Goal: Transaction & Acquisition: Obtain resource

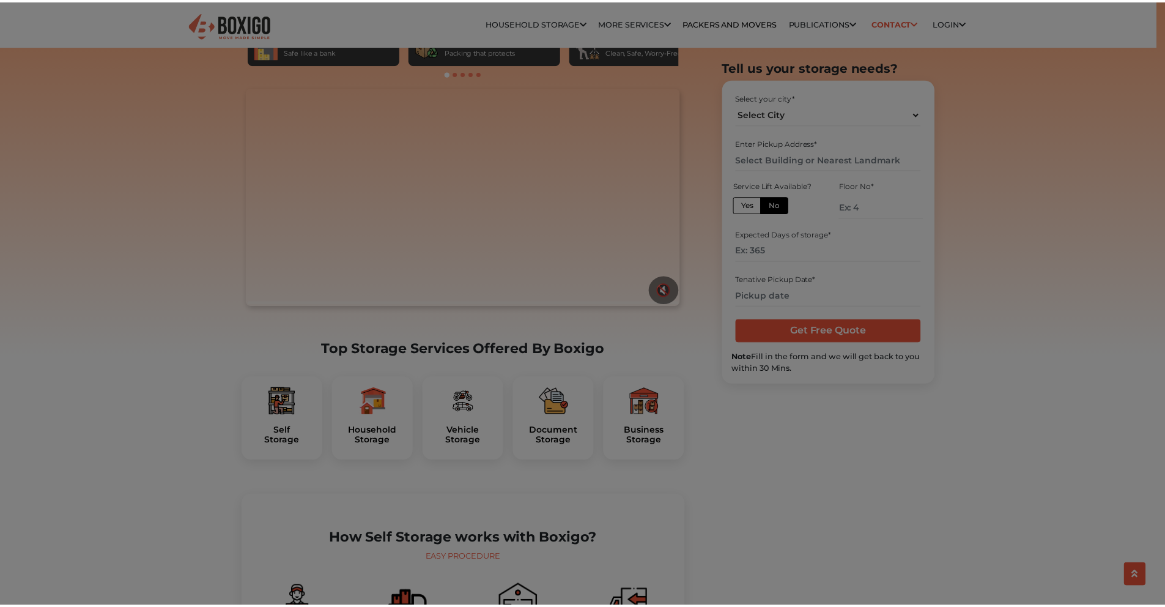
scroll to position [108, 0]
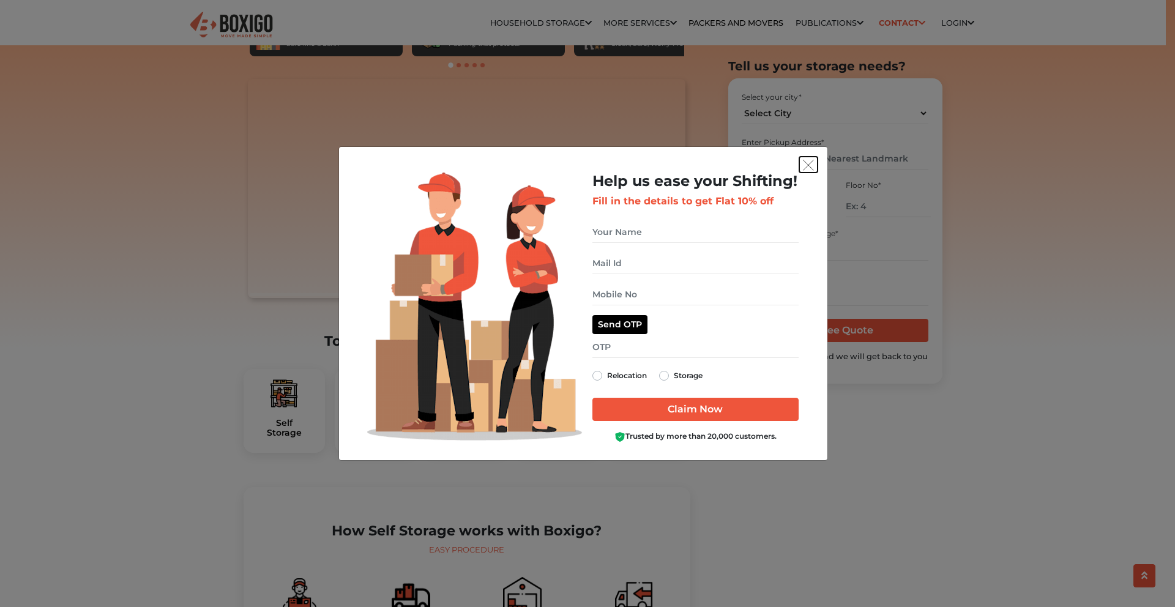
click at [806, 166] on img "get free quote dialog" at bounding box center [808, 165] width 11 height 11
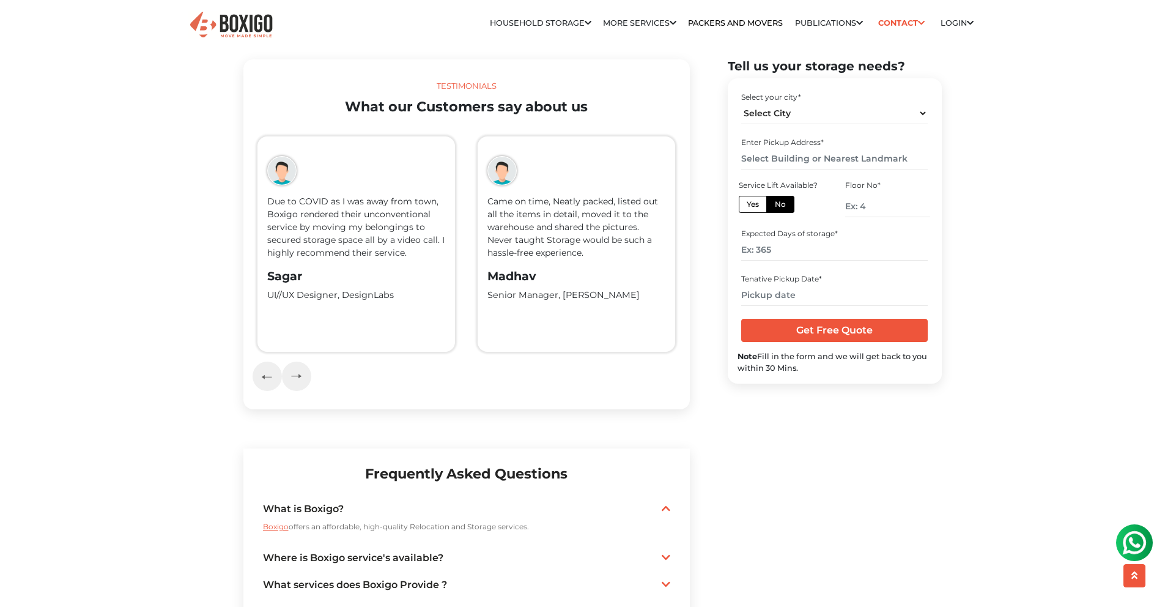
scroll to position [0, 0]
click at [789, 114] on select "Select City [GEOGRAPHIC_DATA] [GEOGRAPHIC_DATA] [GEOGRAPHIC_DATA] [GEOGRAPHIC_D…" at bounding box center [834, 113] width 187 height 21
select select "[GEOGRAPHIC_DATA]"
click at [741, 103] on select "Select City [GEOGRAPHIC_DATA] [GEOGRAPHIC_DATA] [GEOGRAPHIC_DATA] [GEOGRAPHIC_D…" at bounding box center [834, 113] width 187 height 21
click at [752, 202] on label "Yes" at bounding box center [753, 204] width 28 height 17
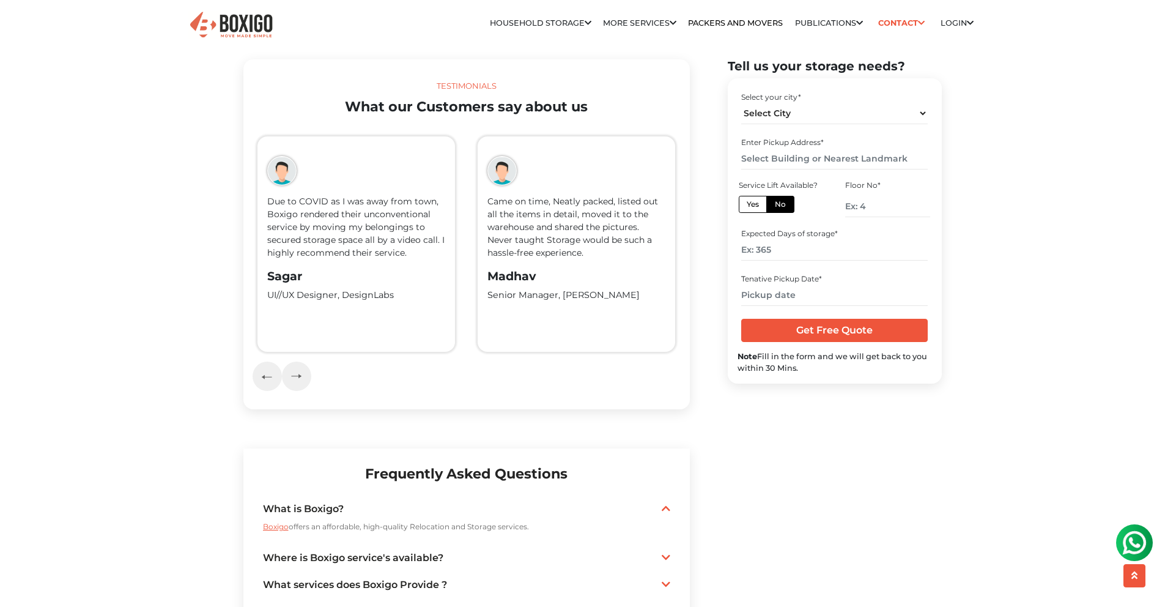
click at [752, 202] on input "Yes" at bounding box center [751, 203] width 8 height 8
radio input "true"
click at [796, 157] on input "text" at bounding box center [834, 158] width 187 height 21
type input "o"
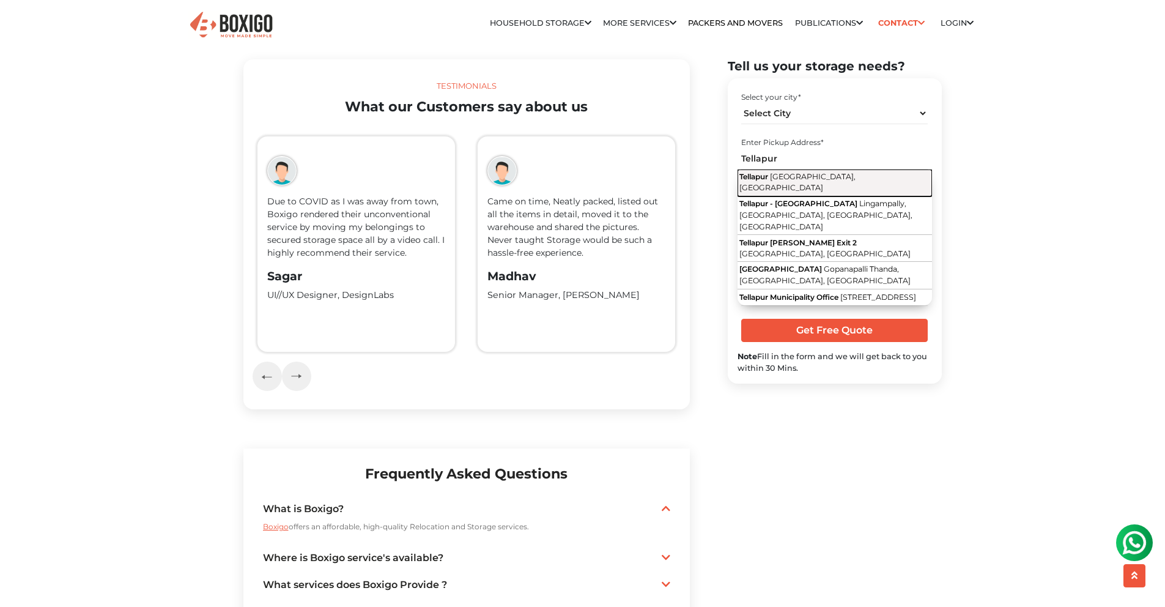
click at [829, 175] on span "[GEOGRAPHIC_DATA], [GEOGRAPHIC_DATA]" at bounding box center [798, 182] width 116 height 21
type input "[GEOGRAPHIC_DATA], [GEOGRAPHIC_DATA], [GEOGRAPHIC_DATA]"
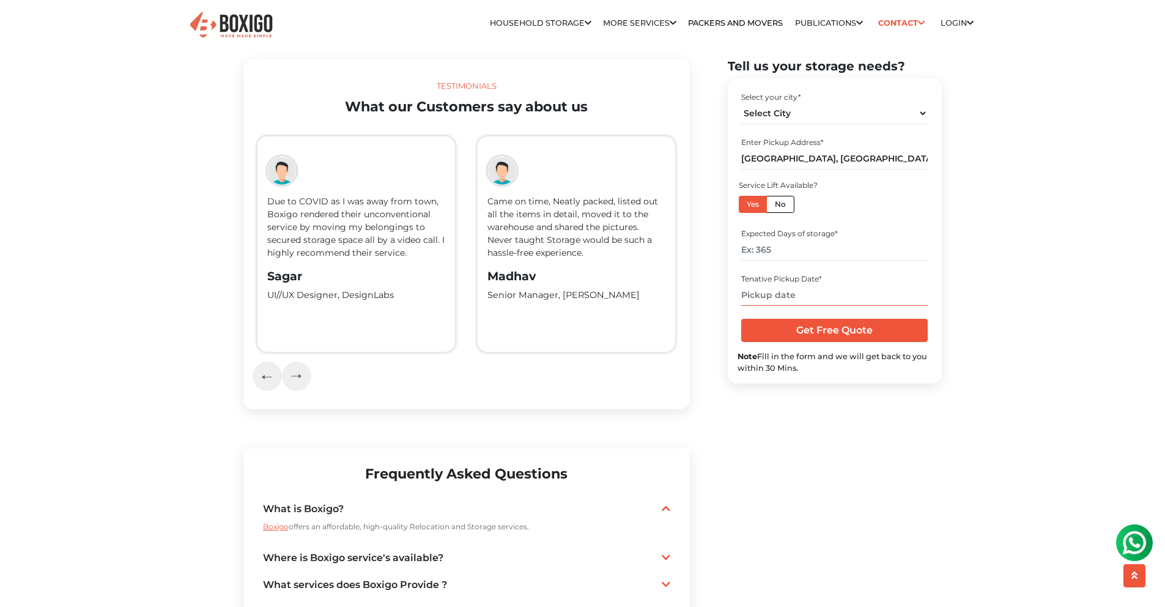
click at [788, 296] on input "text" at bounding box center [834, 294] width 187 height 21
click at [836, 420] on td "21" at bounding box center [832, 418] width 20 height 20
type input "[DATE] 10:43 AM"
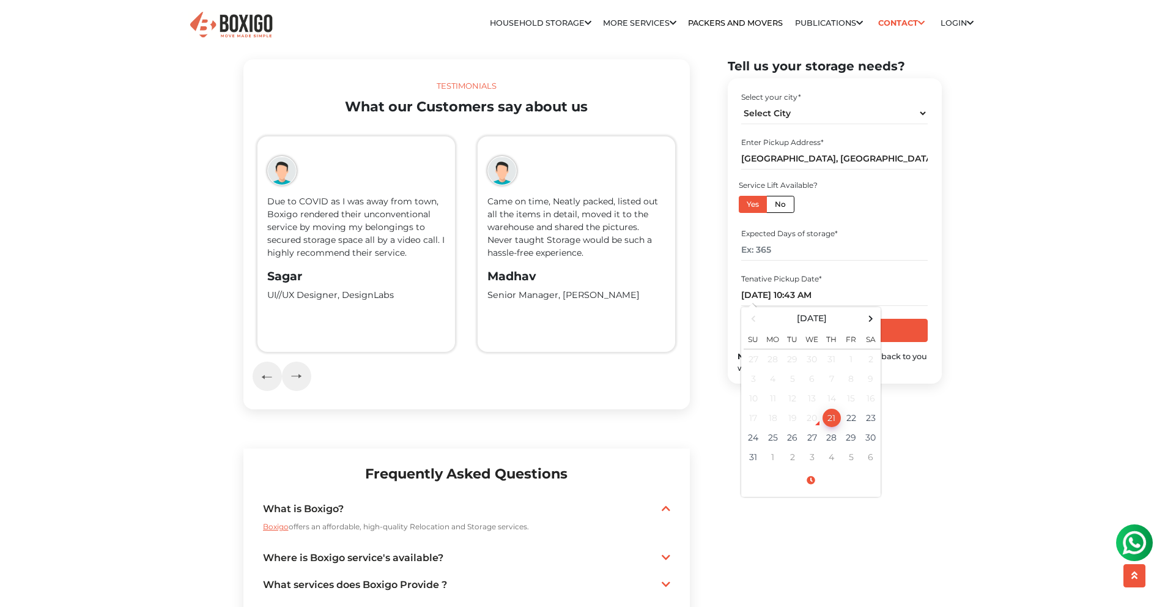
click at [996, 301] on div "Home Storage Service Self Storage [GEOGRAPHIC_DATA] Self Storage in [GEOGRAPHIC…" at bounding box center [582, 68] width 1165 height 4569
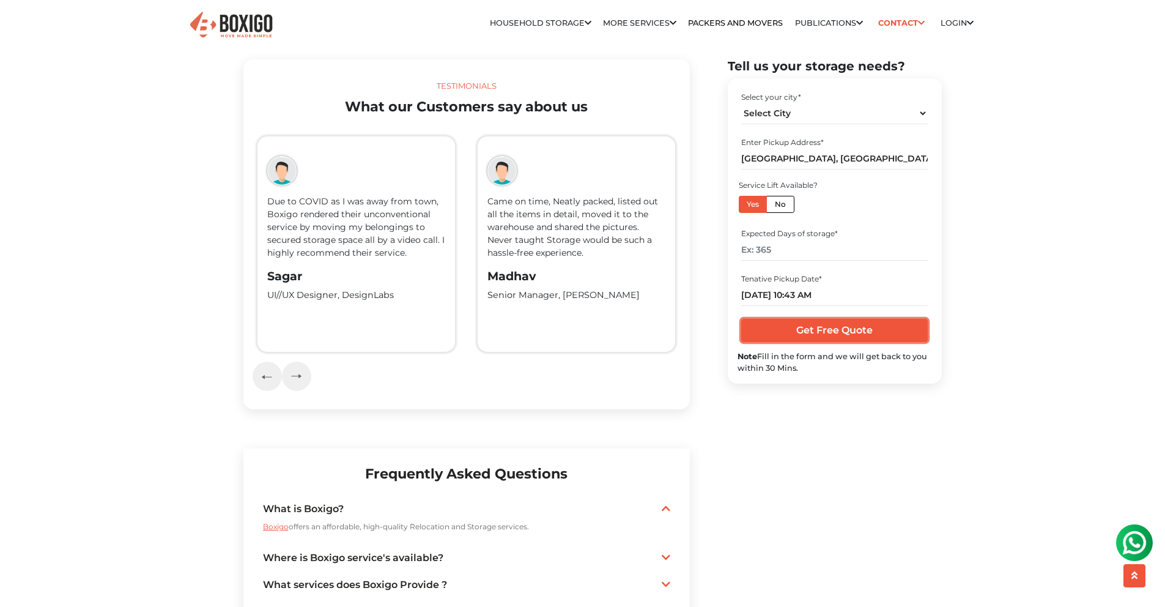
click at [877, 329] on input "Get Free Quote" at bounding box center [834, 330] width 187 height 23
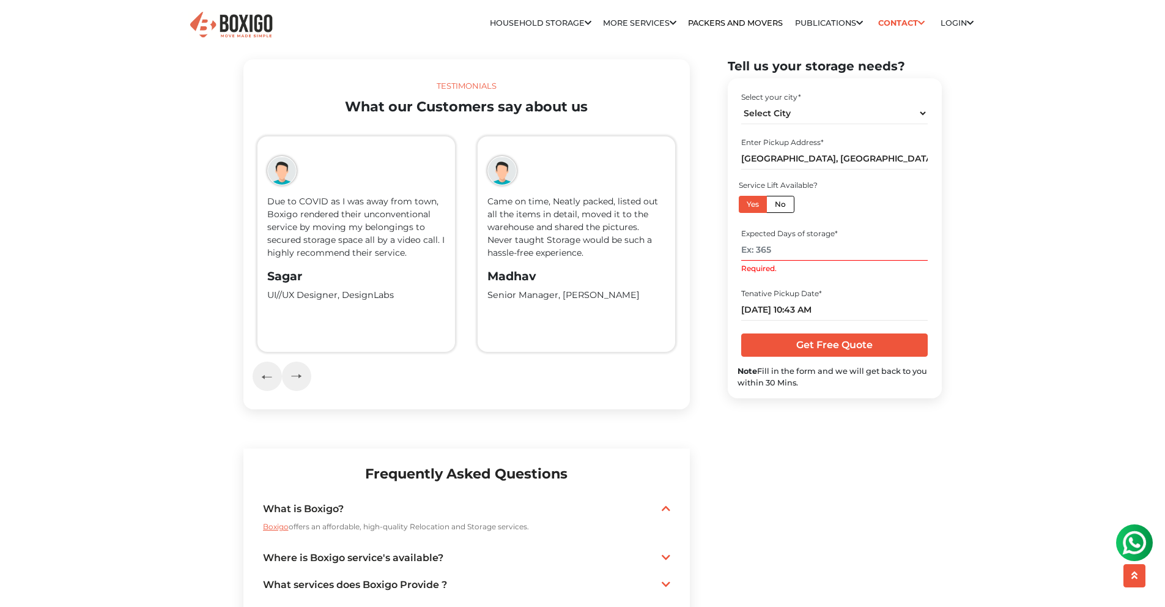
click at [785, 254] on input "Required." at bounding box center [834, 250] width 187 height 21
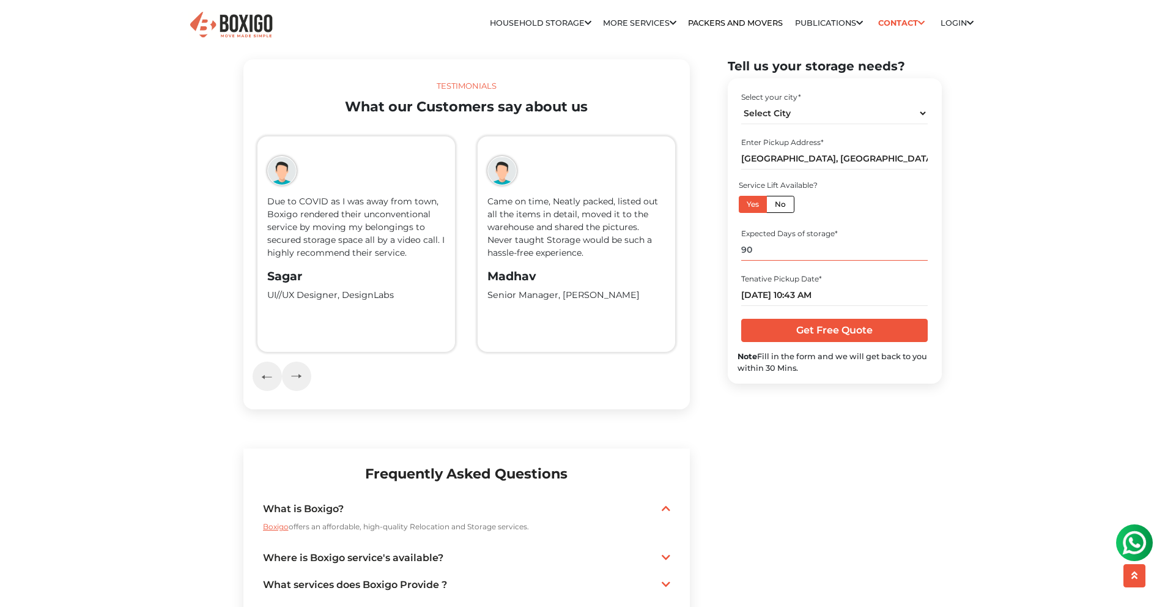
type input "90"
click at [806, 330] on input "Get Free Quote" at bounding box center [834, 330] width 187 height 23
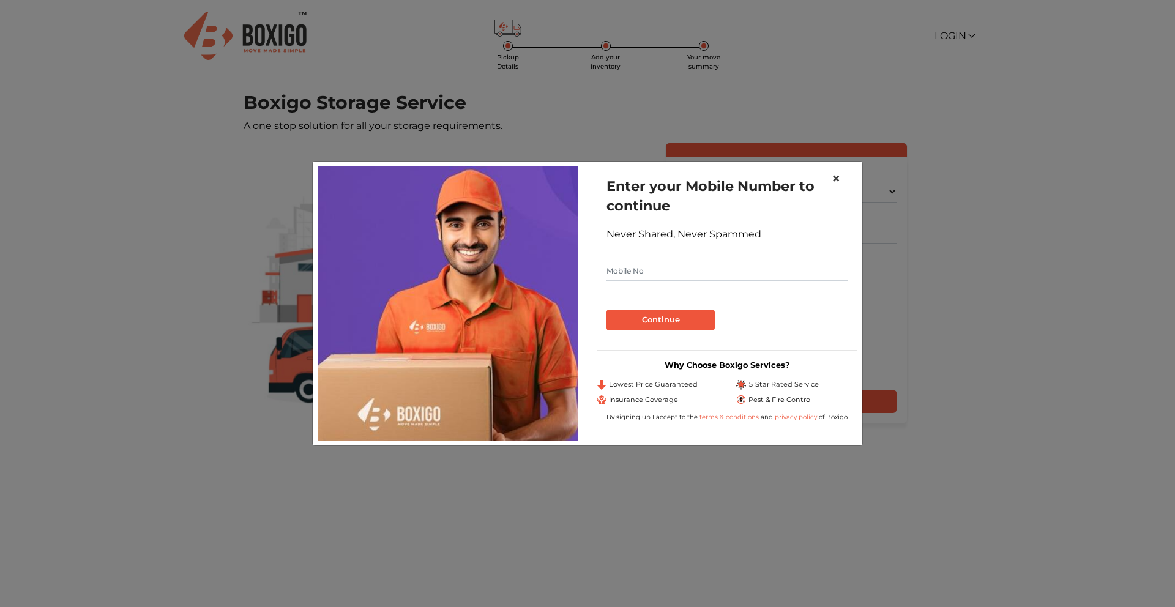
click at [837, 178] on span "×" at bounding box center [835, 178] width 9 height 18
